Goal: Task Accomplishment & Management: Complete application form

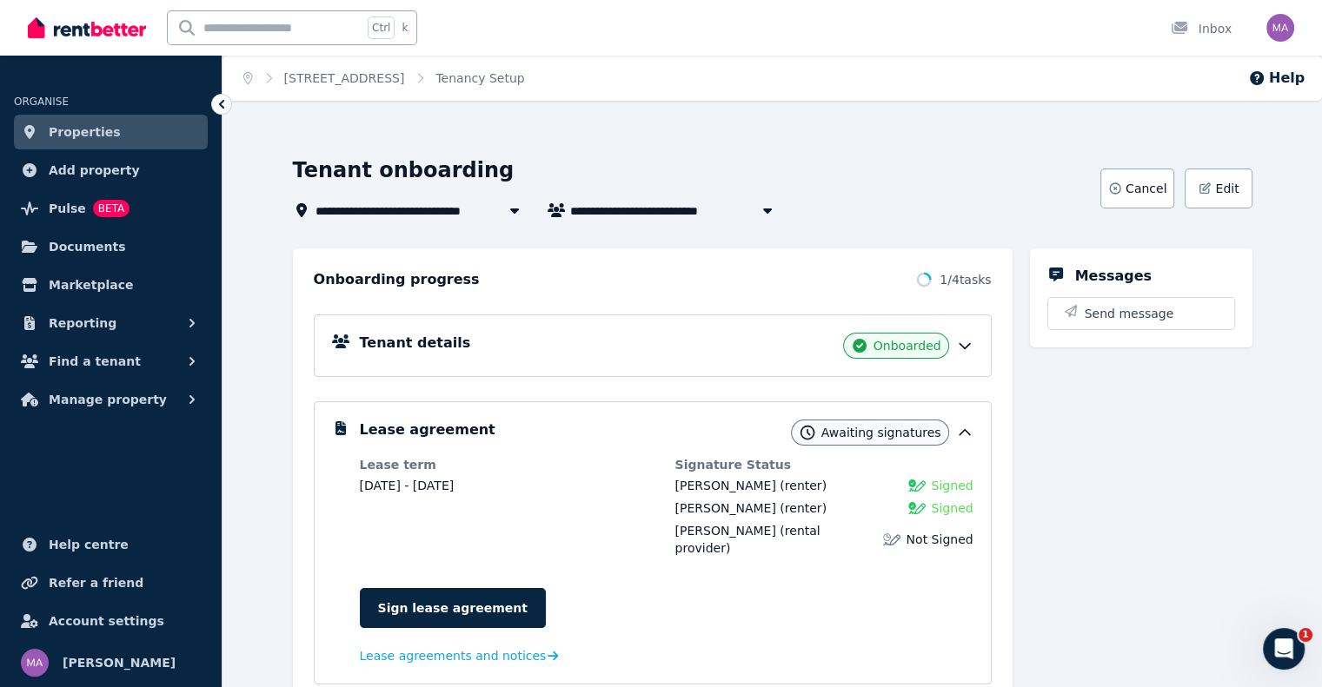
scroll to position [87, 0]
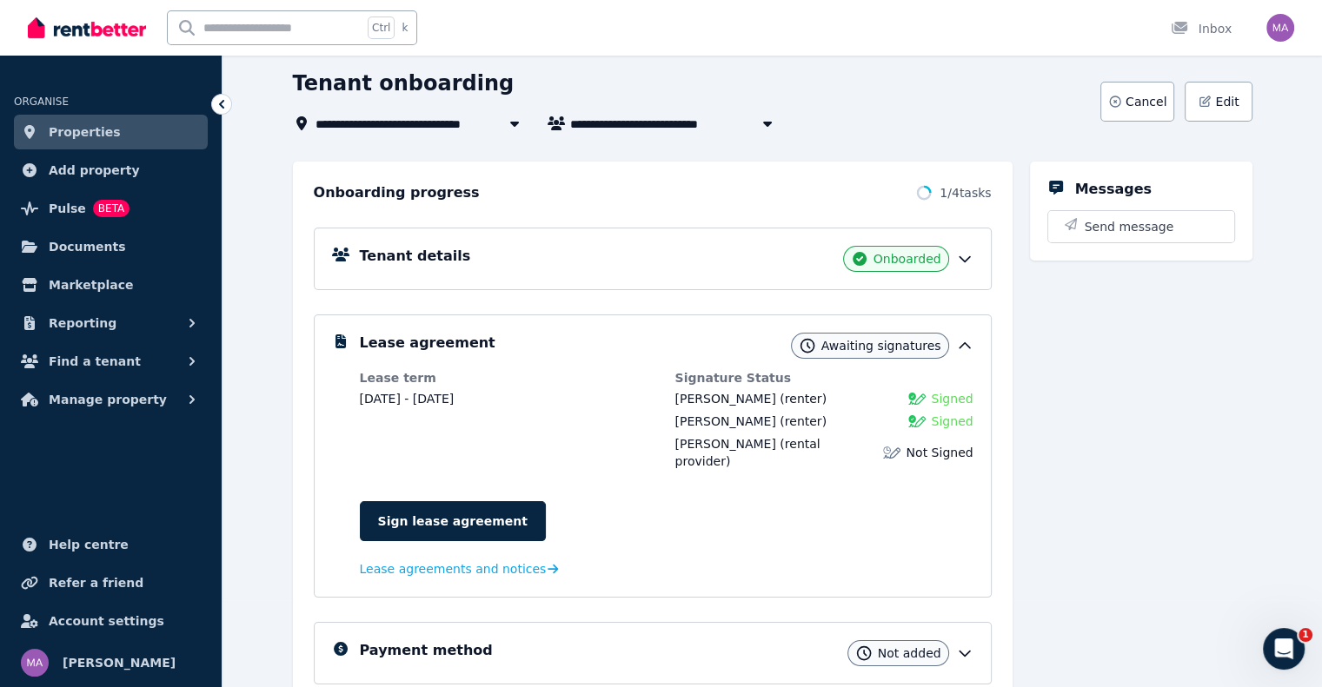
drag, startPoint x: 1133, startPoint y: 374, endPoint x: 1164, endPoint y: 433, distance: 66.1
click at [1164, 433] on div "Messages Send message" at bounding box center [1141, 519] width 222 height 714
drag, startPoint x: 1163, startPoint y: 435, endPoint x: 1168, endPoint y: 461, distance: 26.4
click at [1161, 447] on div "Messages Send message" at bounding box center [1141, 519] width 222 height 714
click at [761, 87] on div "Tenant onboarding" at bounding box center [691, 86] width 797 height 33
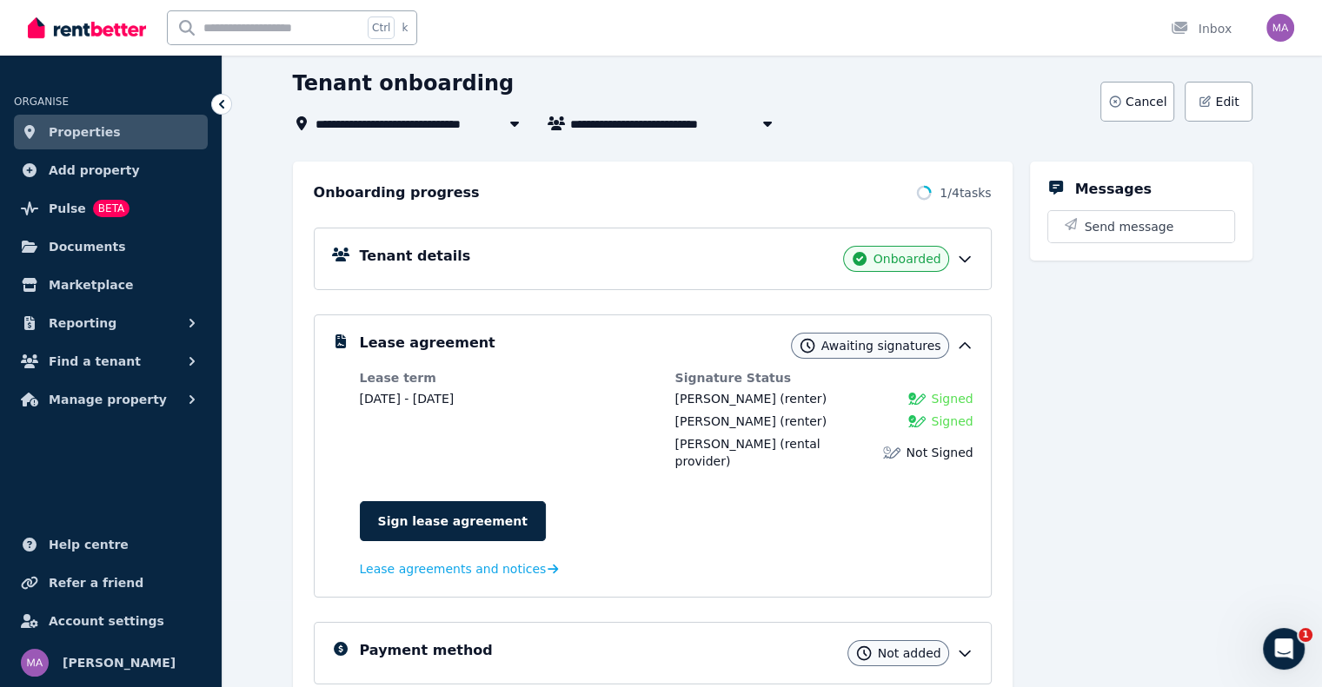
click at [580, 484] on div "Sign lease agreement Lease agreements and notices" at bounding box center [666, 532] width 613 height 96
drag, startPoint x: 578, startPoint y: 486, endPoint x: 573, endPoint y: 507, distance: 22.2
click at [577, 501] on div "Sign lease agreement" at bounding box center [666, 521] width 613 height 40
click at [577, 513] on div "Sign lease agreement" at bounding box center [666, 521] width 613 height 40
click at [421, 501] on link "Sign lease agreement" at bounding box center [453, 521] width 186 height 40
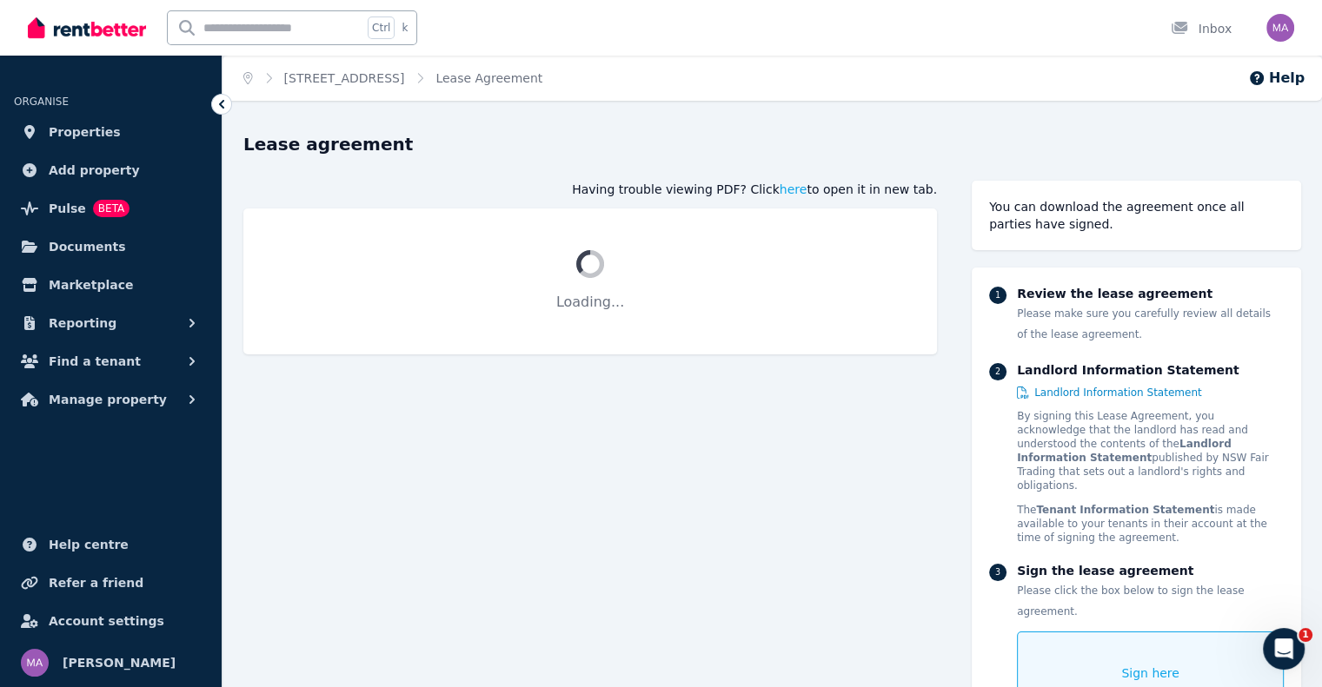
click at [228, 105] on icon at bounding box center [221, 104] width 17 height 17
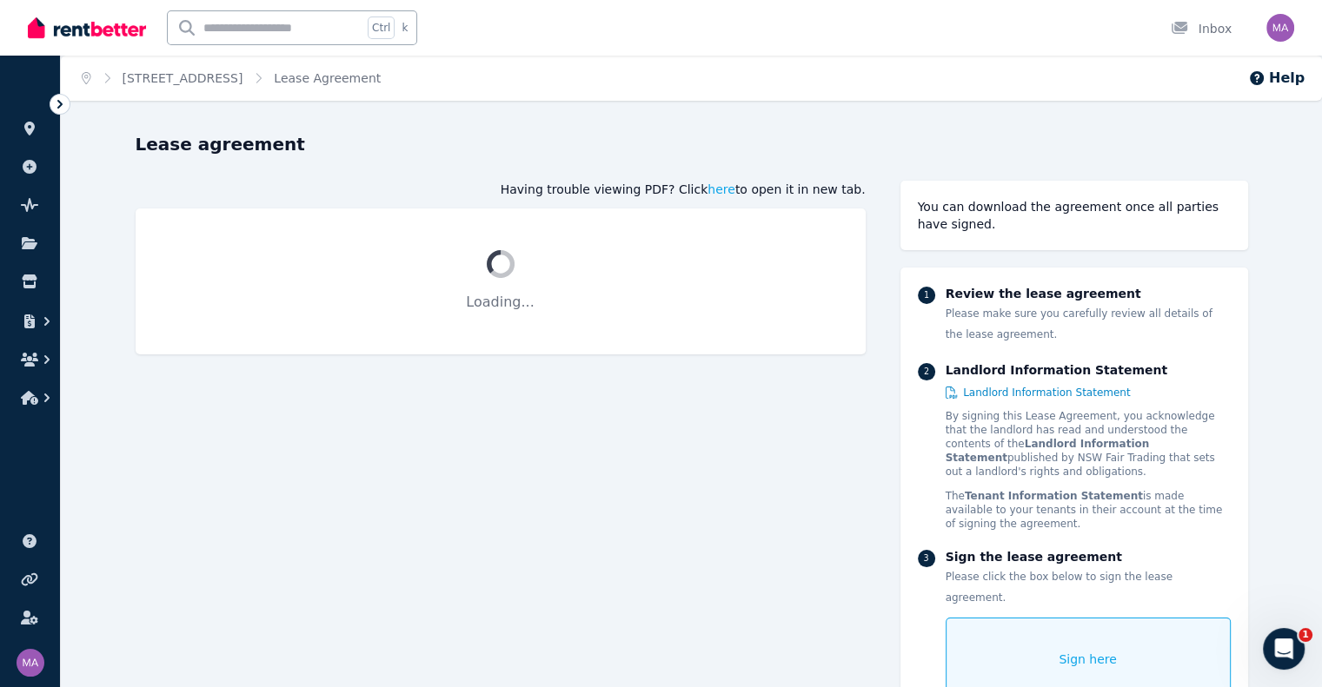
click at [59, 96] on icon at bounding box center [59, 104] width 17 height 17
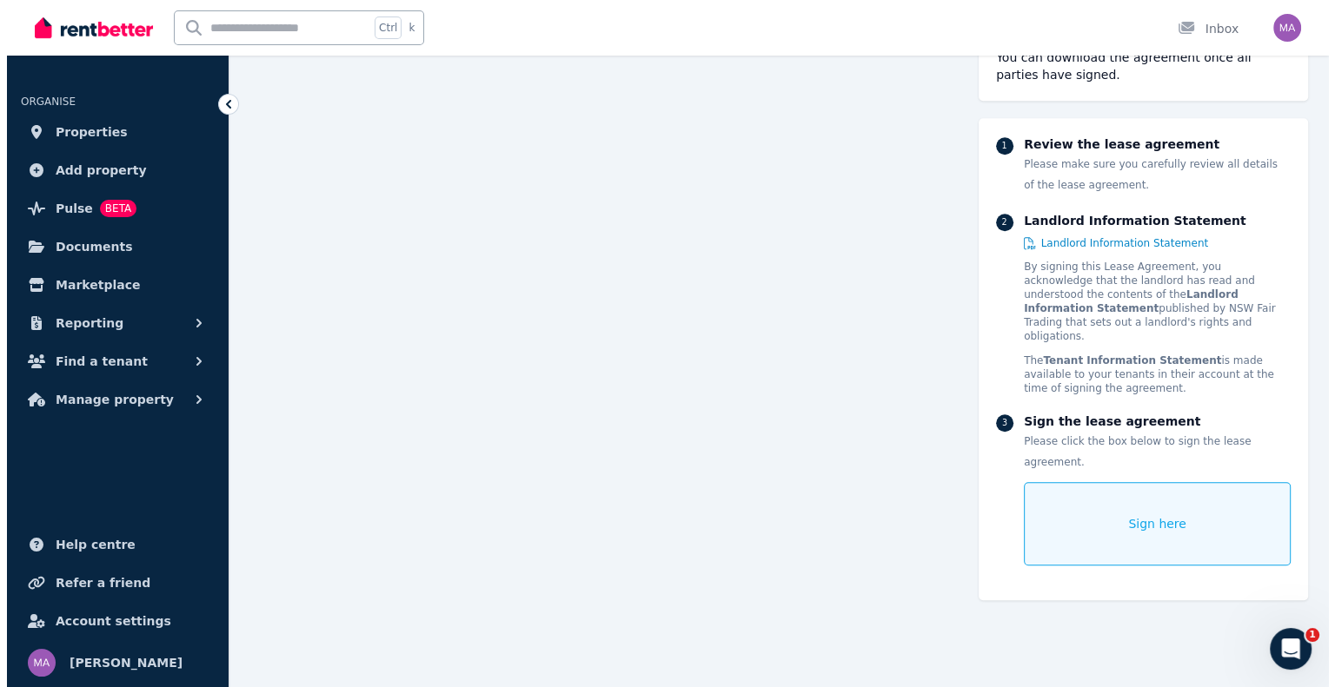
scroll to position [1512, 0]
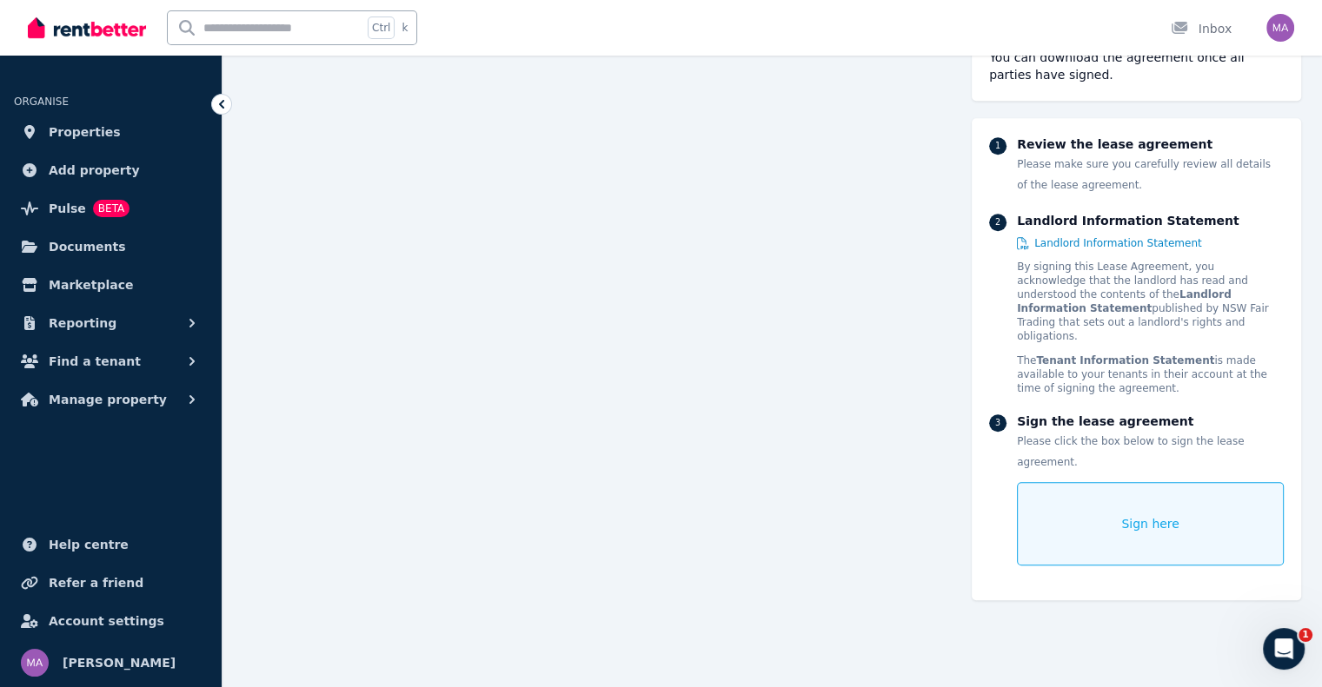
click at [1183, 483] on div "Sign here" at bounding box center [1150, 523] width 267 height 83
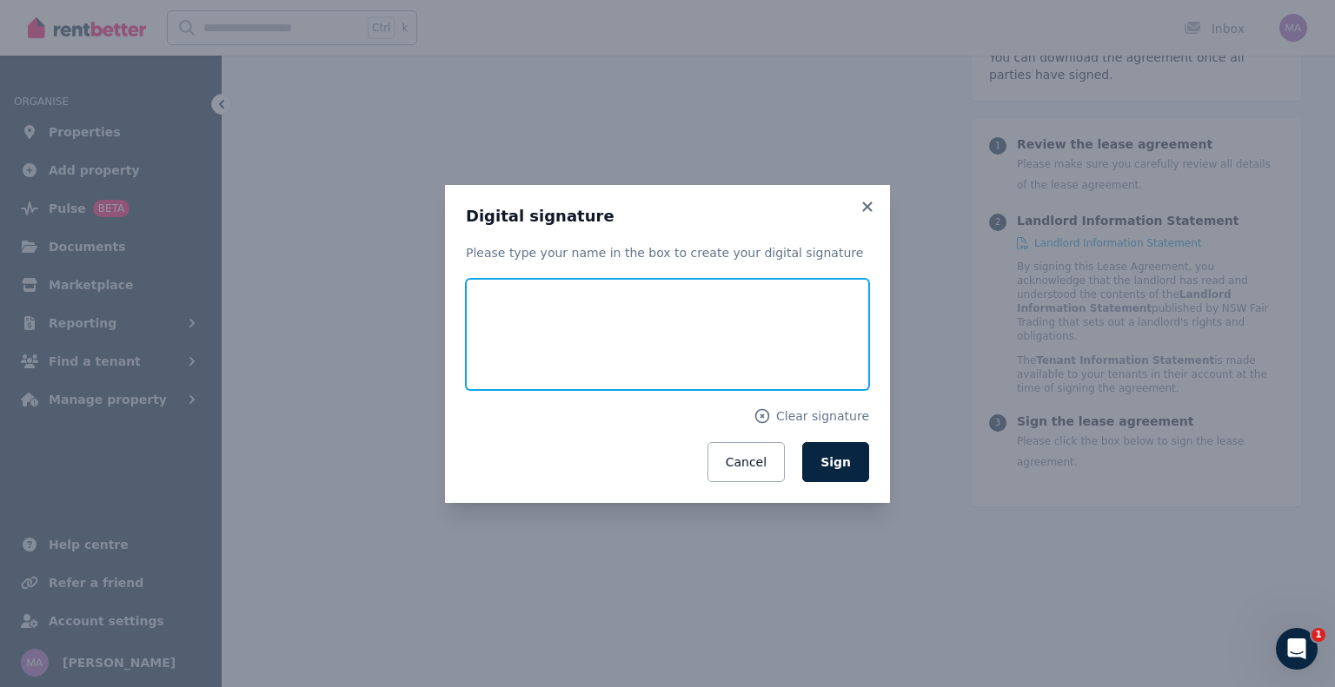
drag, startPoint x: 518, startPoint y: 340, endPoint x: 527, endPoint y: 335, distance: 10.5
click at [518, 340] on input "text" at bounding box center [667, 334] width 403 height 111
click at [811, 335] on input "**********" at bounding box center [667, 334] width 403 height 111
type input "**********"
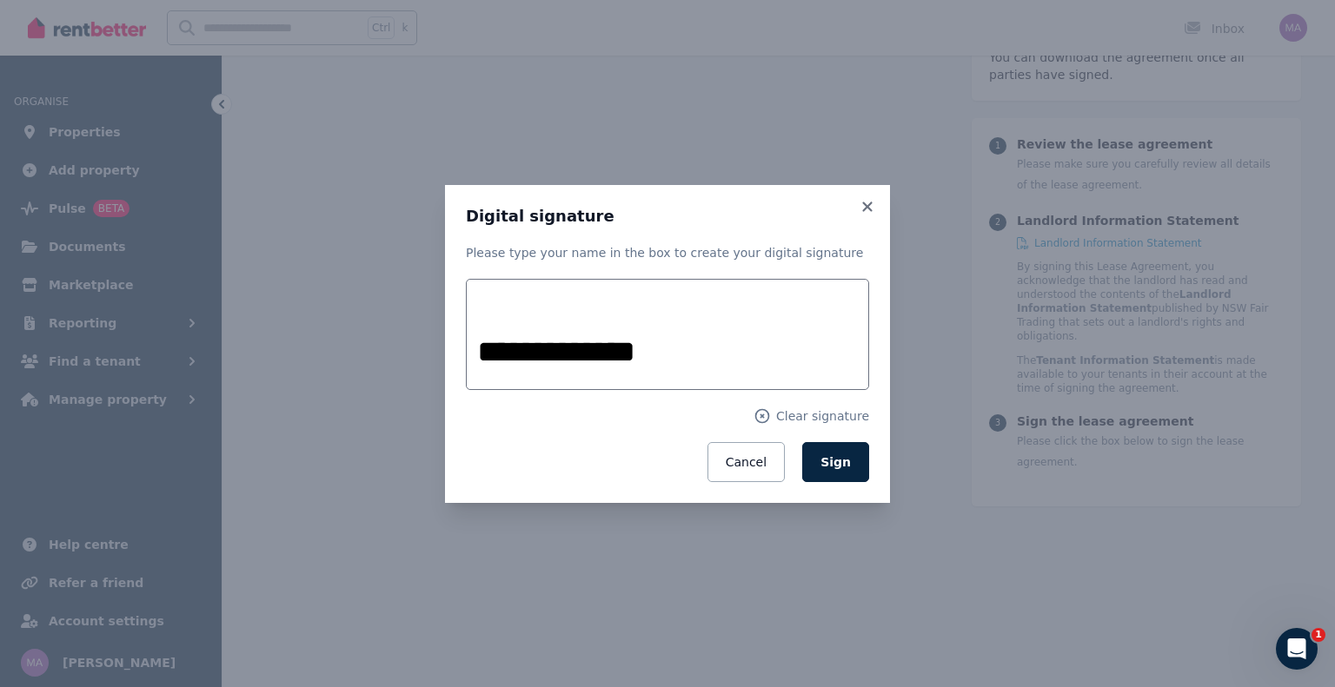
click at [525, 435] on form "**********" at bounding box center [667, 380] width 403 height 203
click at [832, 470] on button "Sign" at bounding box center [835, 462] width 67 height 40
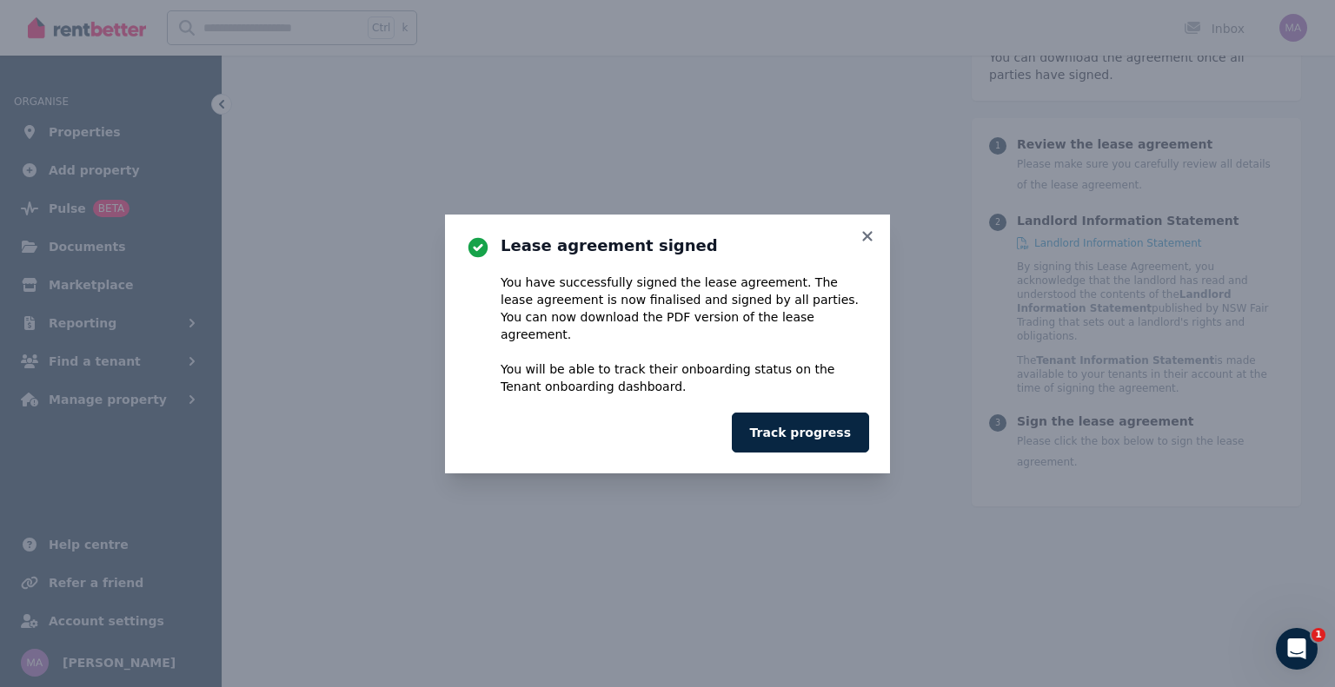
click at [650, 307] on span "finalised and signed by all parties" at bounding box center [752, 300] width 205 height 14
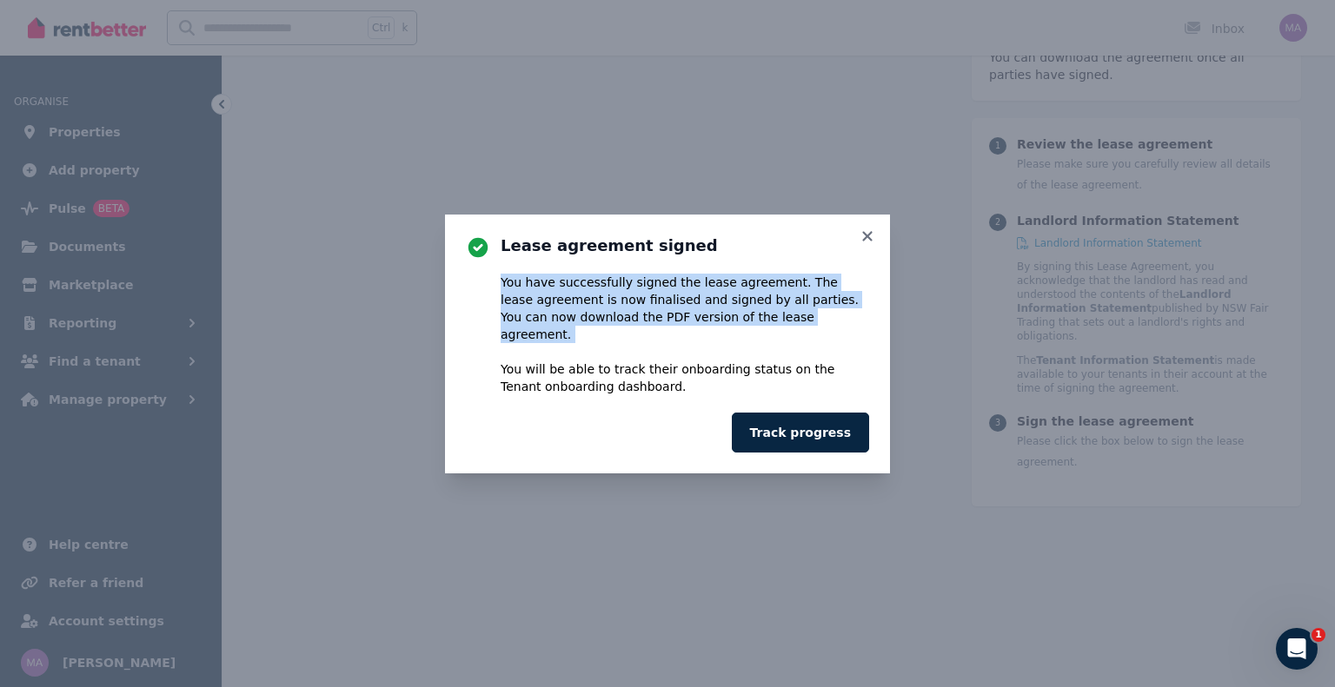
click at [650, 307] on span "finalised and signed by all parties" at bounding box center [752, 300] width 205 height 14
drag, startPoint x: 650, startPoint y: 315, endPoint x: 629, endPoint y: 308, distance: 22.3
click at [650, 307] on span "finalised and signed by all parties" at bounding box center [752, 300] width 205 height 14
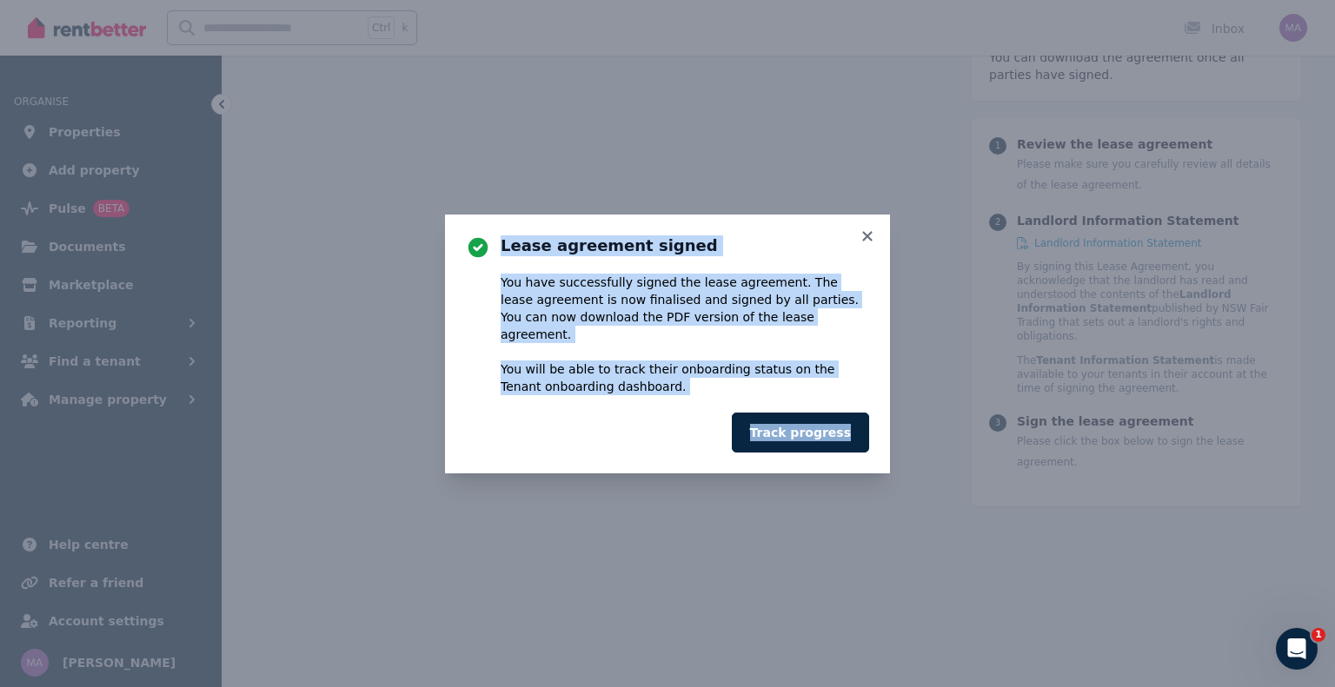
click at [650, 307] on span "finalised and signed by all parties" at bounding box center [752, 300] width 205 height 14
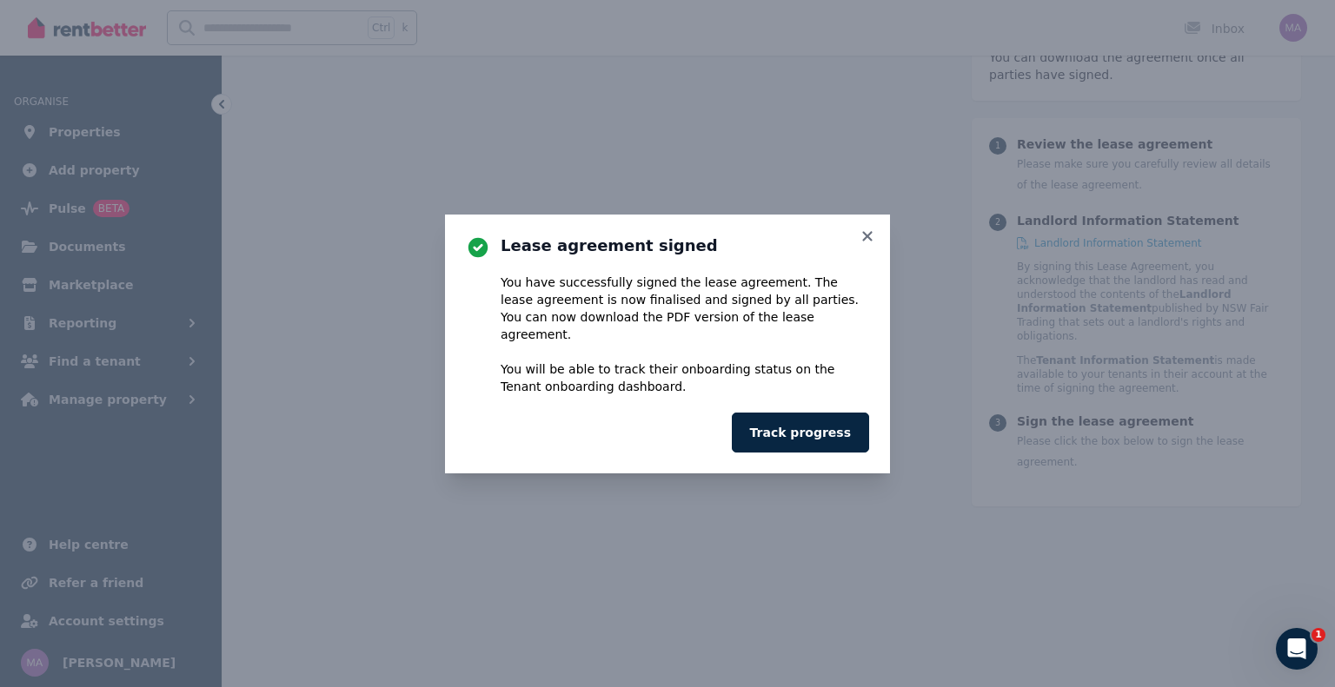
click at [650, 307] on span "finalised and signed by all parties" at bounding box center [752, 300] width 205 height 14
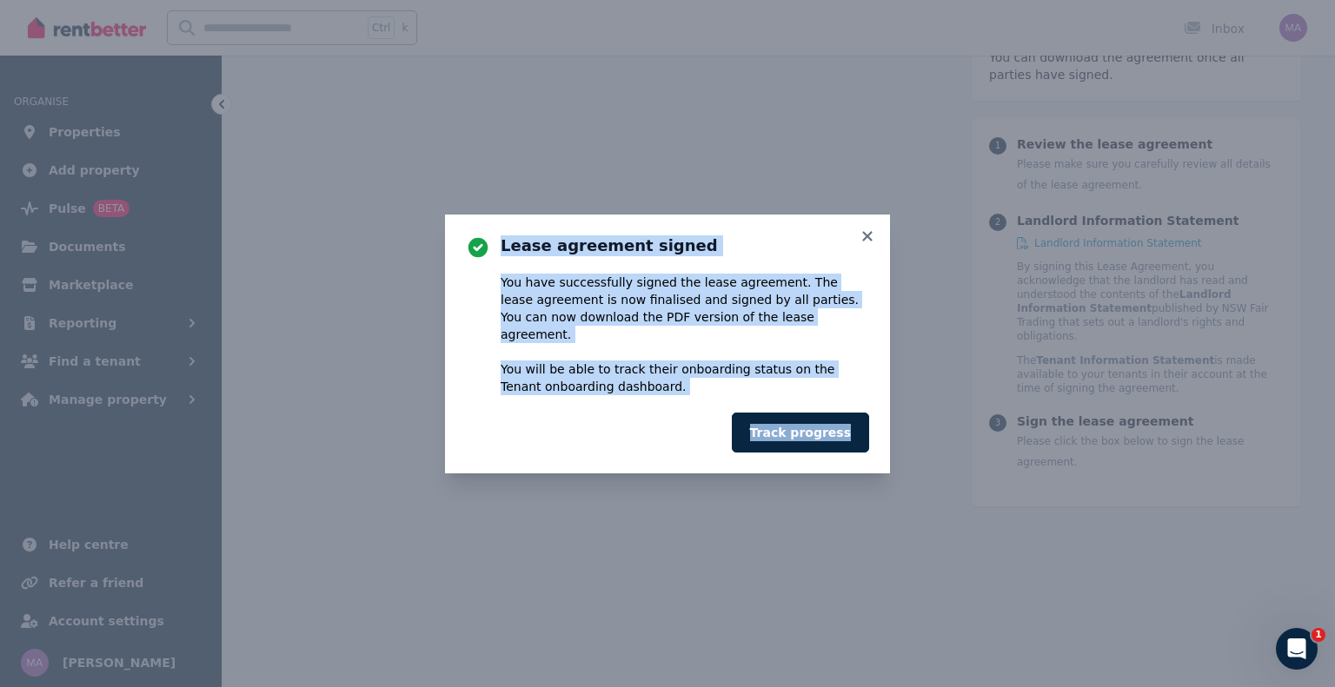
click at [600, 343] on div "You have successfully signed the lease agreement. The lease agreement is now fi…" at bounding box center [684, 335] width 368 height 122
click at [589, 319] on div "You have successfully signed the lease agreement. The lease agreement is now fi…" at bounding box center [684, 335] width 368 height 122
click at [580, 322] on div "You have successfully signed the lease agreement. The lease agreement is now fi…" at bounding box center [684, 335] width 368 height 122
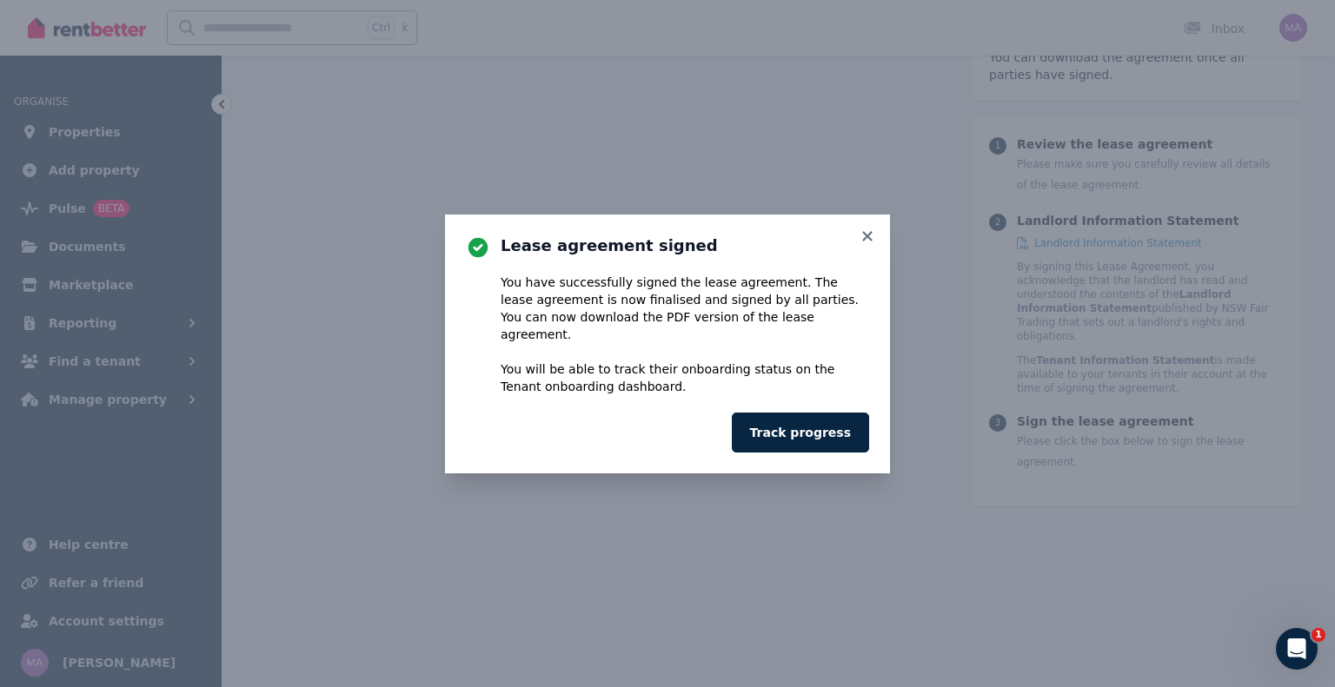
click at [580, 322] on div "You have successfully signed the lease agreement. The lease agreement is now fi…" at bounding box center [684, 335] width 368 height 122
click at [579, 322] on div "You have successfully signed the lease agreement. The lease agreement is now fi…" at bounding box center [684, 335] width 368 height 122
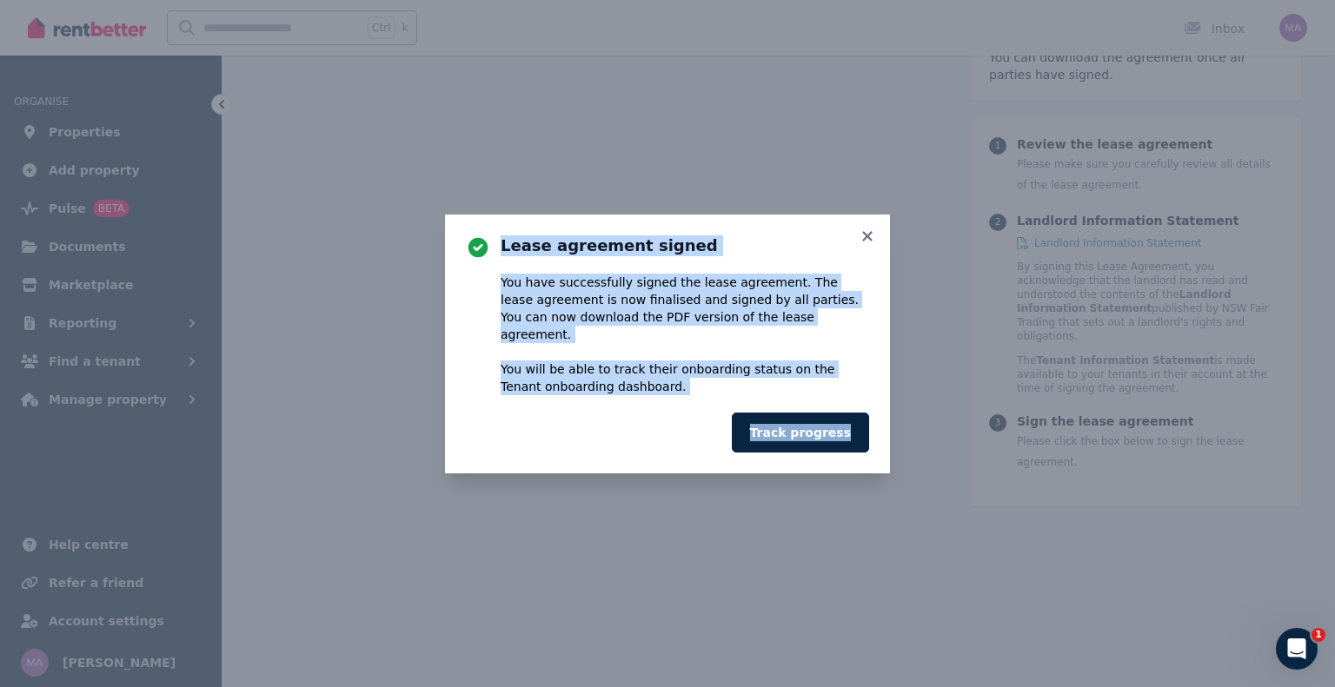
click at [579, 322] on div "You have successfully signed the lease agreement. The lease agreement is now fi…" at bounding box center [684, 335] width 368 height 122
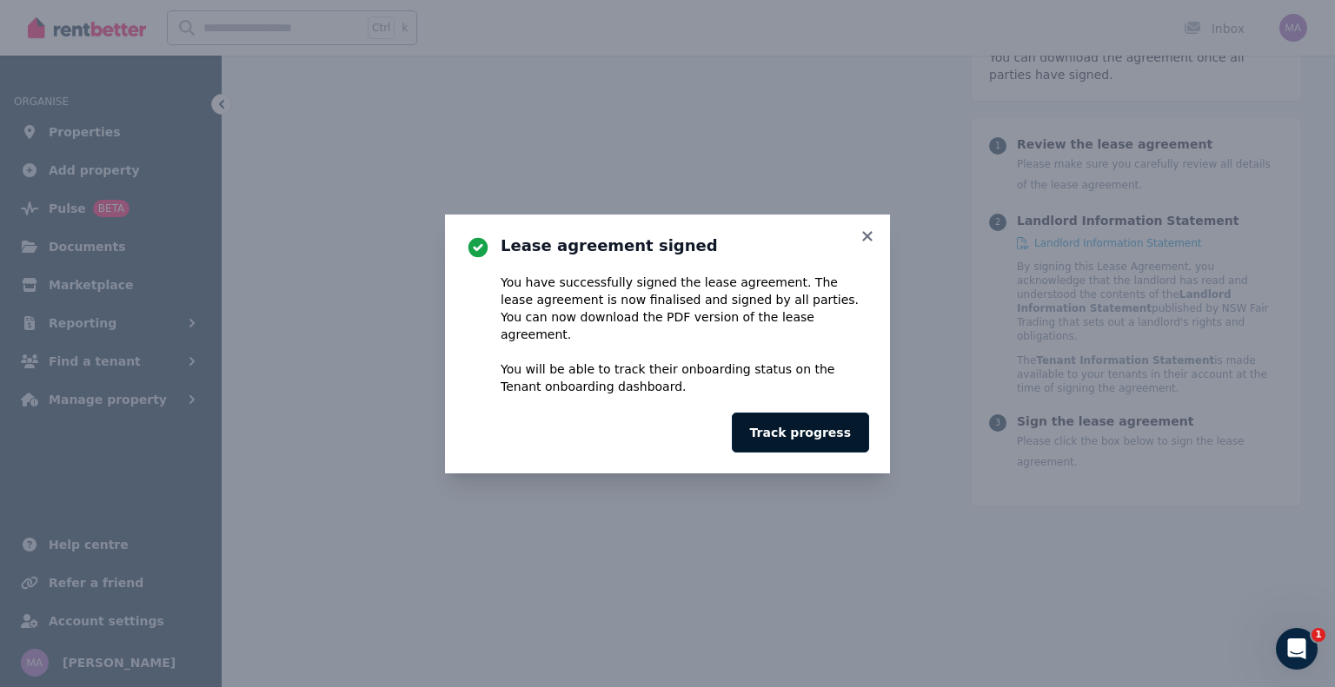
click at [798, 417] on button "Track progress" at bounding box center [800, 433] width 137 height 40
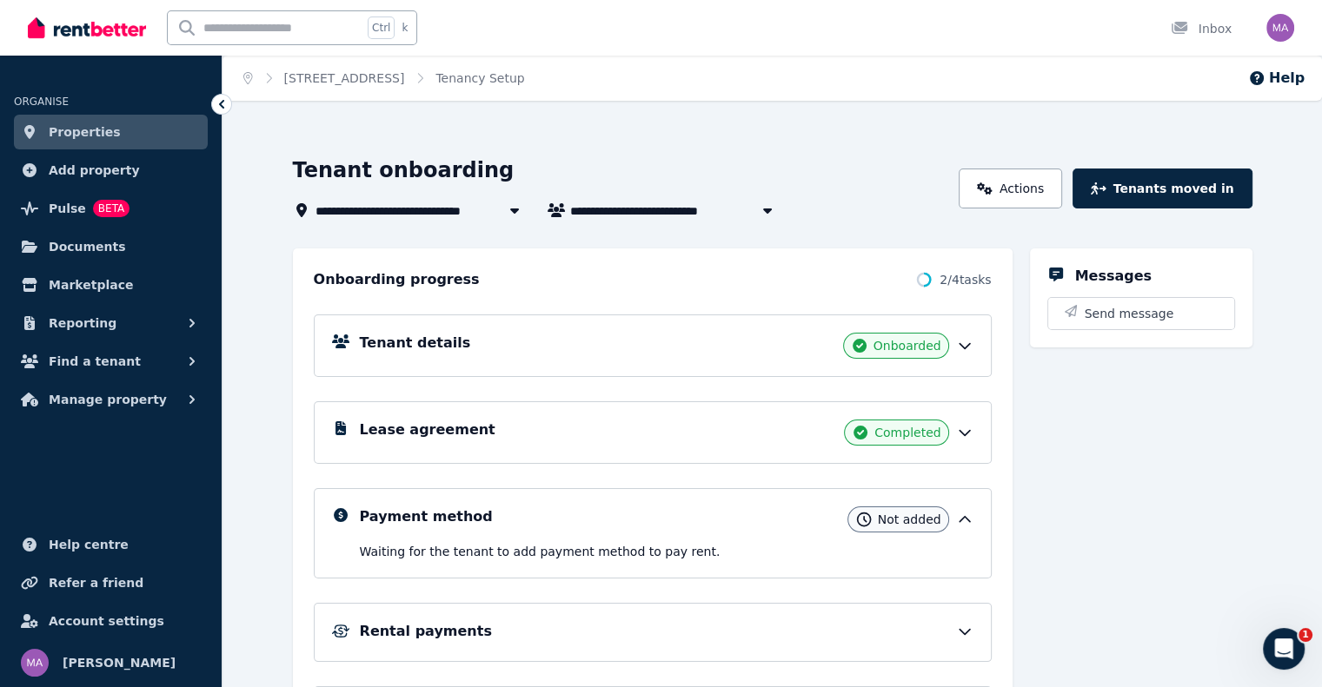
click at [1119, 494] on div "Messages Send message" at bounding box center [1141, 508] width 222 height 521
drag, startPoint x: 1116, startPoint y: 496, endPoint x: 1129, endPoint y: 500, distance: 14.3
click at [1129, 500] on div "Messages Send message" at bounding box center [1141, 508] width 222 height 521
drag, startPoint x: 1149, startPoint y: 483, endPoint x: 1202, endPoint y: 489, distance: 54.2
click at [1202, 489] on div "Messages Send message" at bounding box center [1141, 508] width 222 height 521
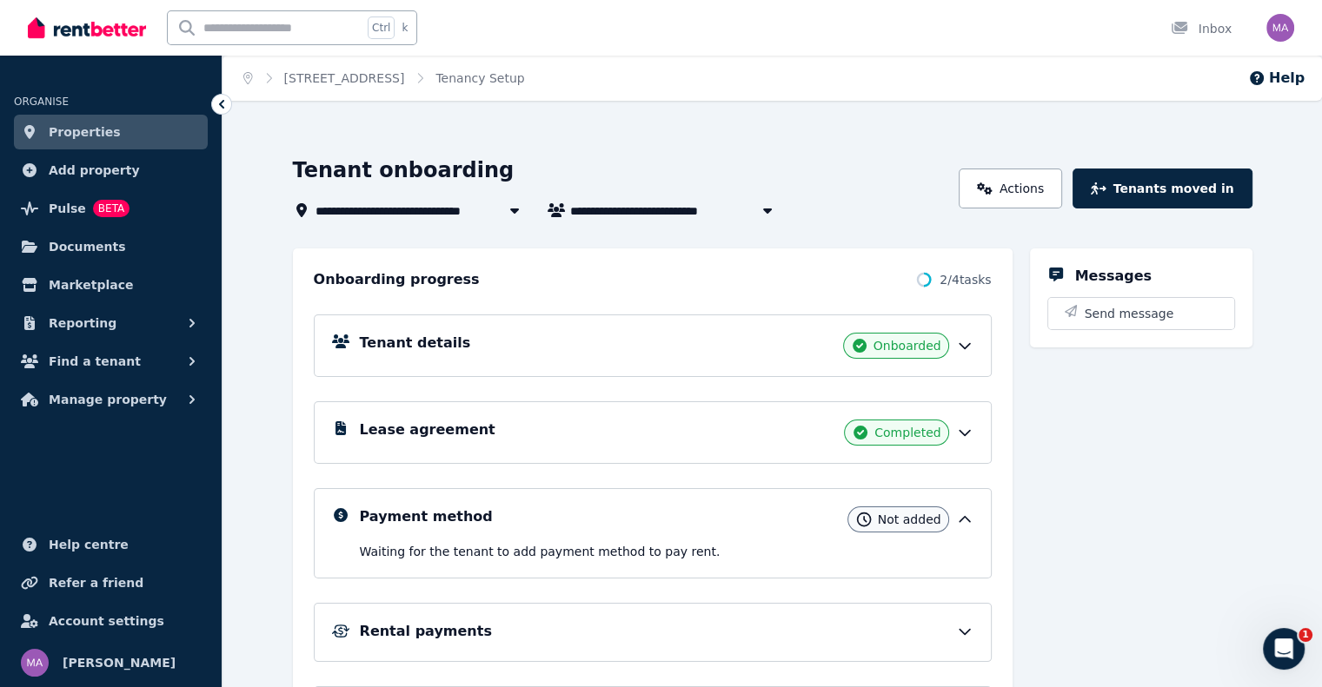
click at [1202, 489] on div "Messages Send message" at bounding box center [1141, 508] width 222 height 521
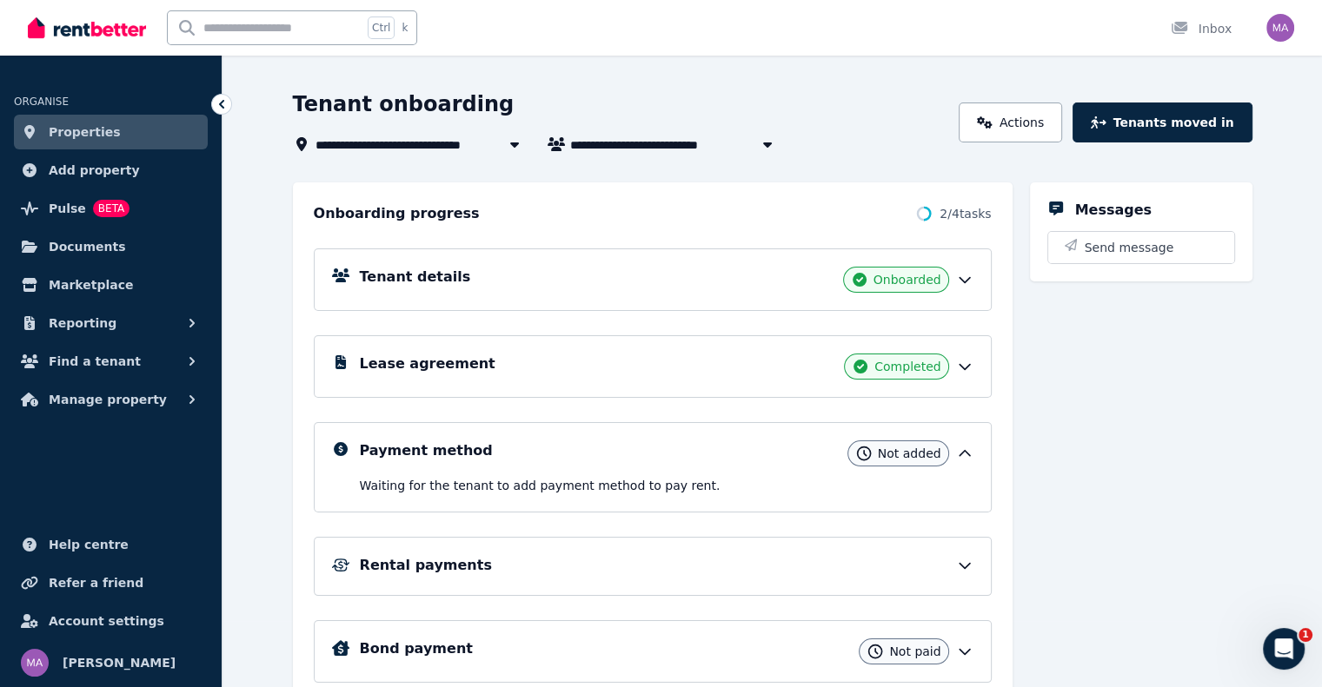
scroll to position [138, 0]
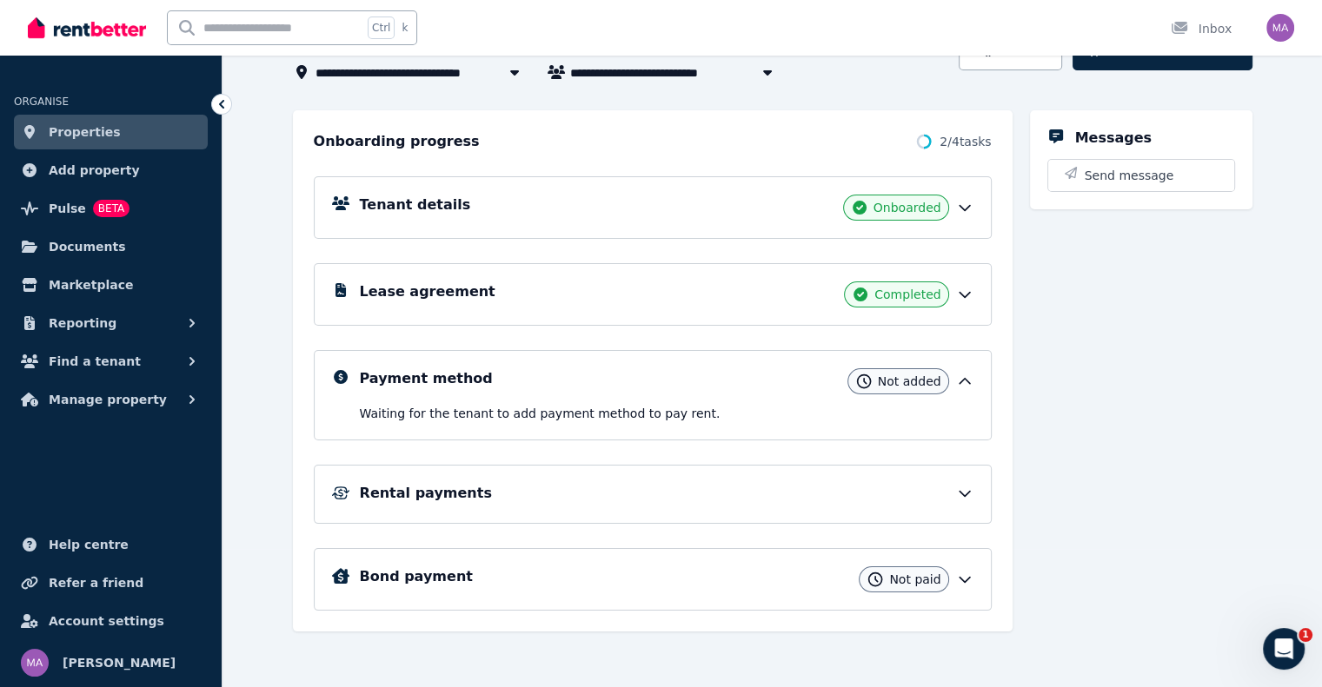
click at [991, 393] on div "Payment method Not added Waiting for the tenant to add payment method to pay re…" at bounding box center [653, 395] width 678 height 90
click at [973, 380] on icon at bounding box center [964, 381] width 17 height 17
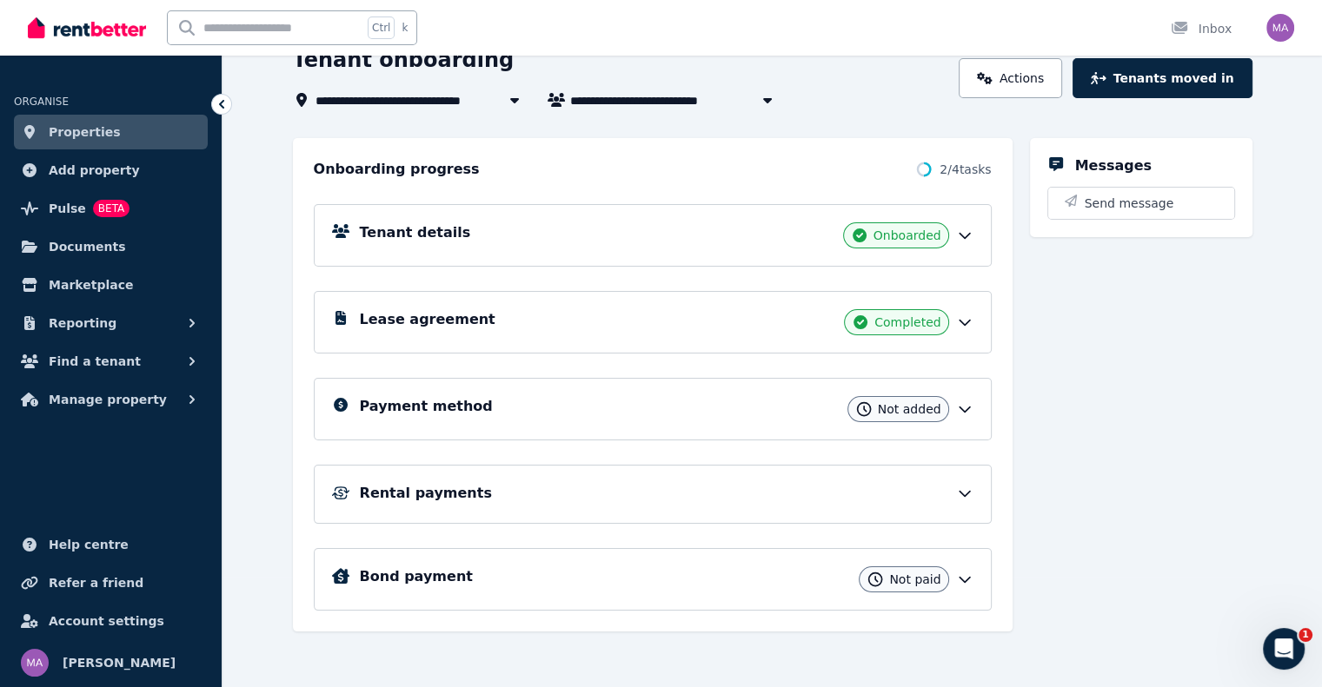
click at [984, 380] on div "Payment method Not added" at bounding box center [653, 409] width 678 height 63
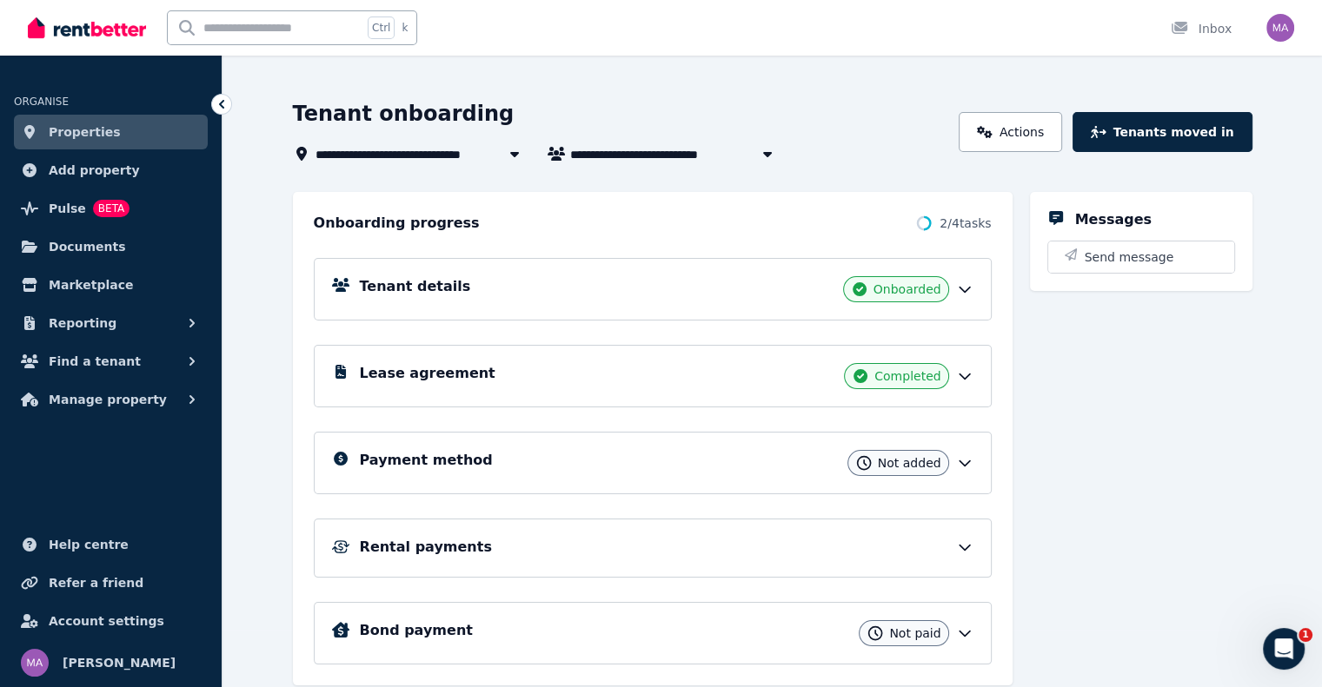
scroll to position [110, 0]
